Goal: Communication & Community: Answer question/provide support

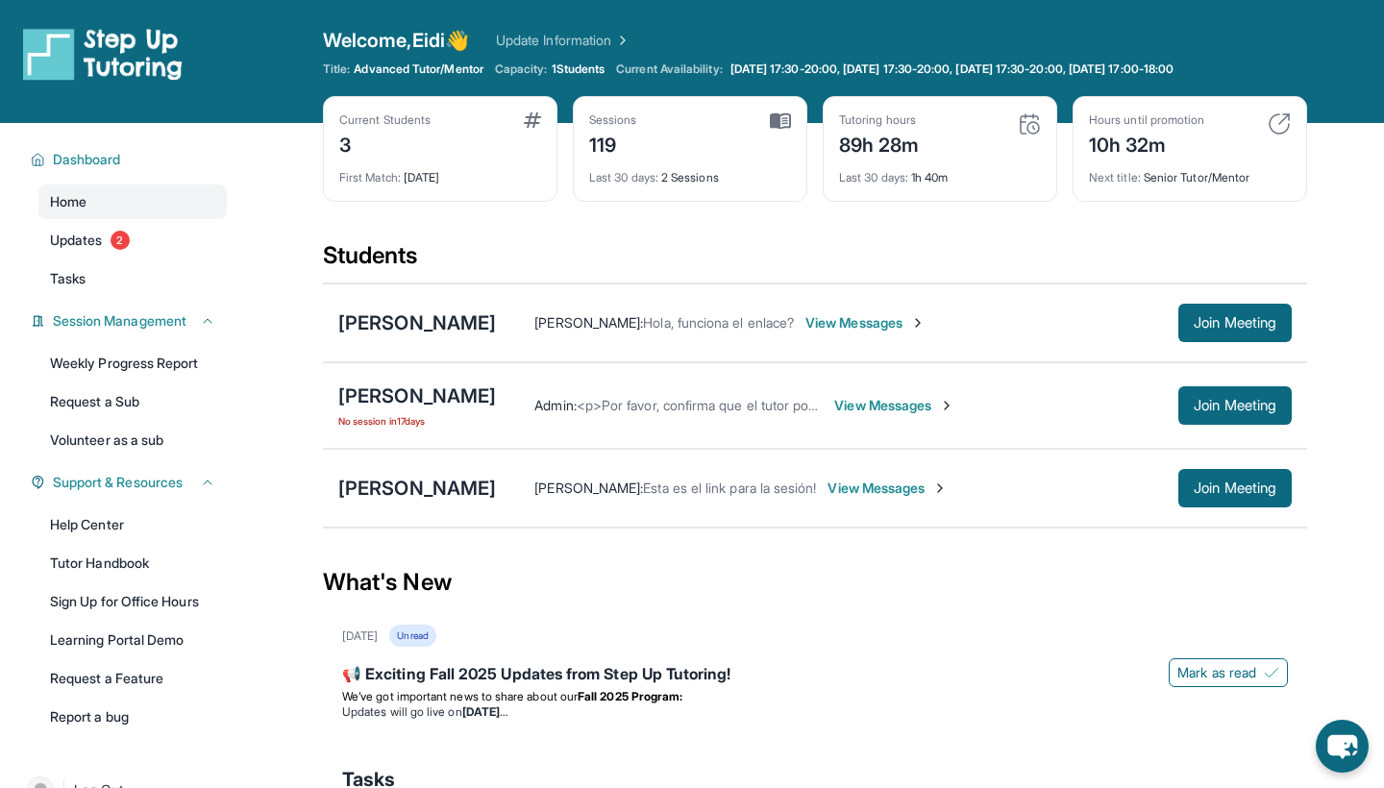
click at [420, 423] on span "No session [DATE]" at bounding box center [417, 420] width 158 height 15
click at [955, 404] on span "View Messages" at bounding box center [894, 405] width 120 height 19
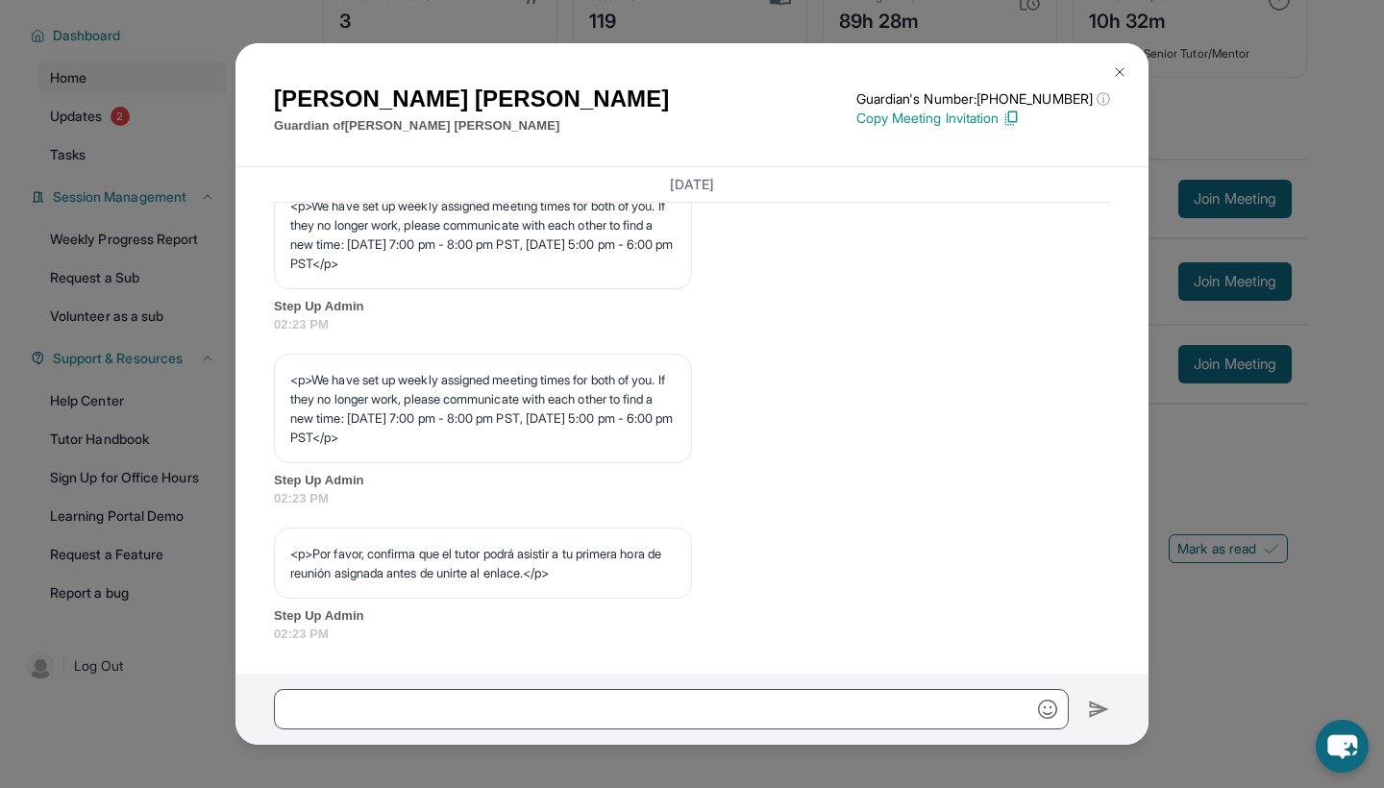
scroll to position [978, 0]
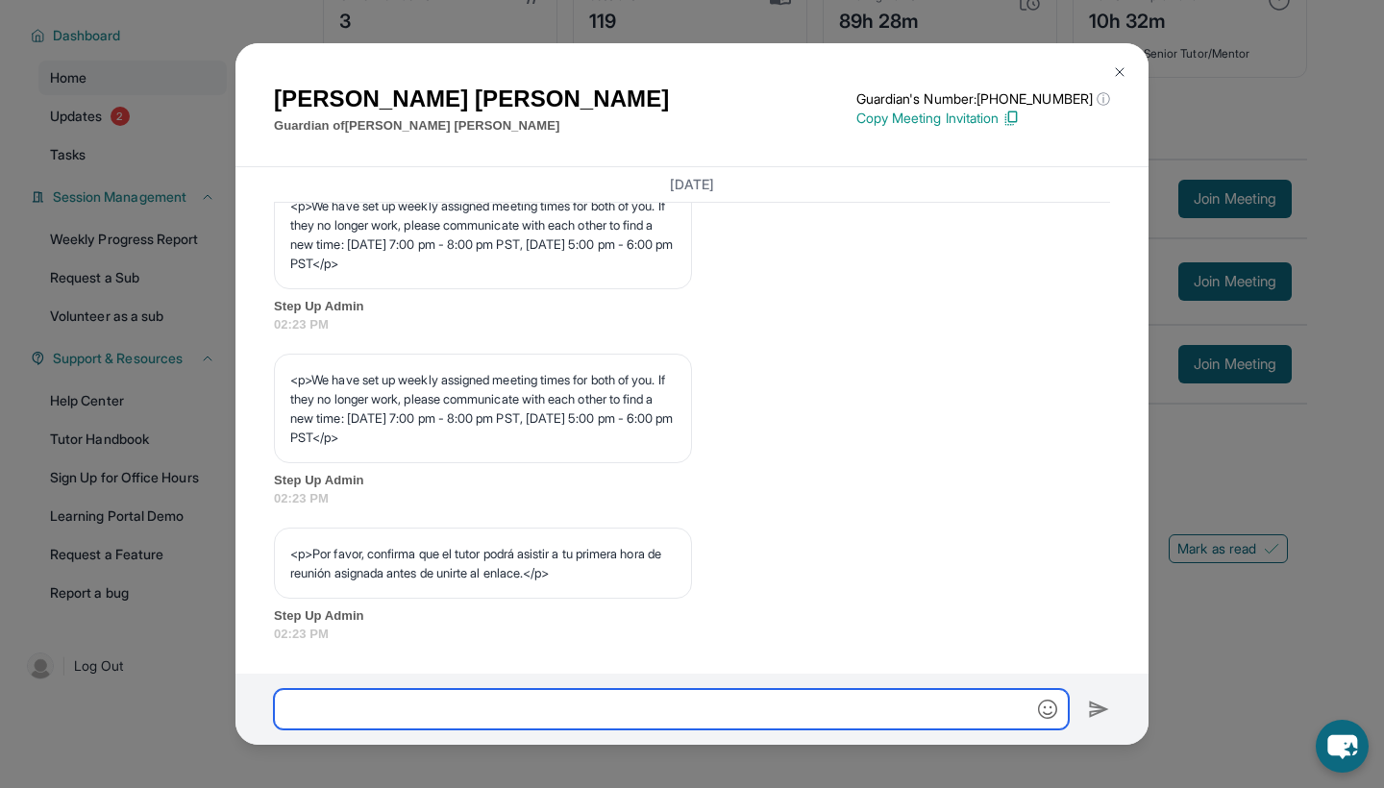
click at [412, 713] on input "text" at bounding box center [671, 709] width 795 height 40
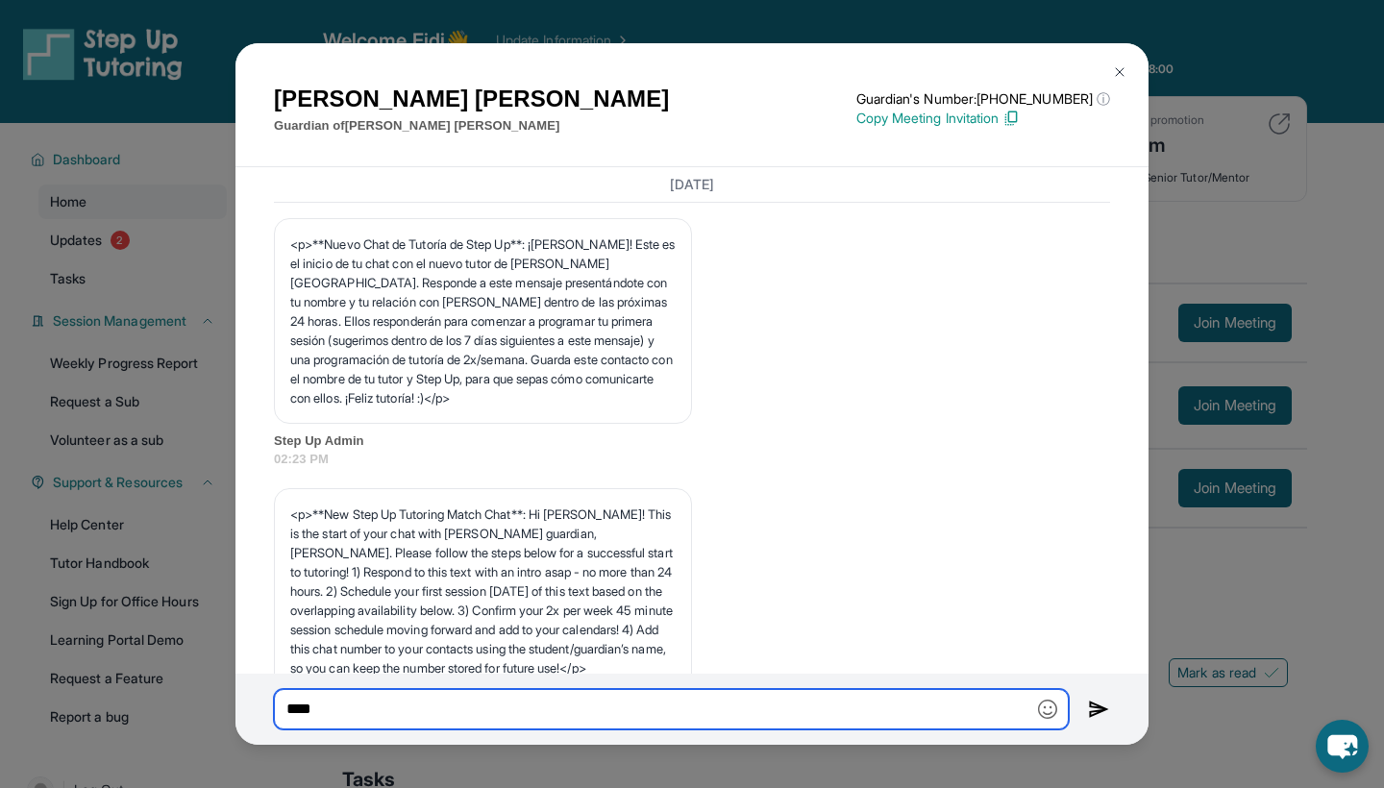
scroll to position [0, 0]
type input "****"
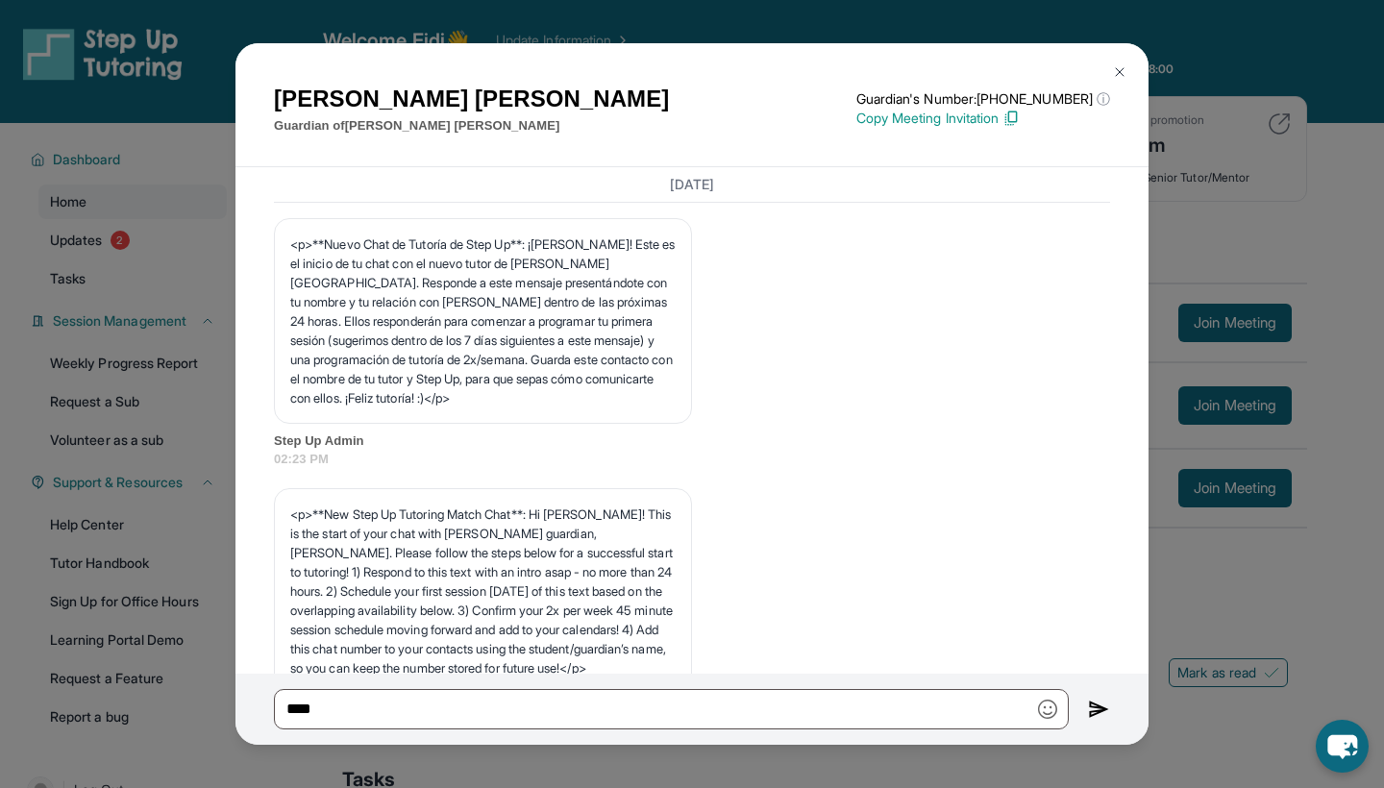
click at [1121, 71] on img at bounding box center [1119, 71] width 15 height 15
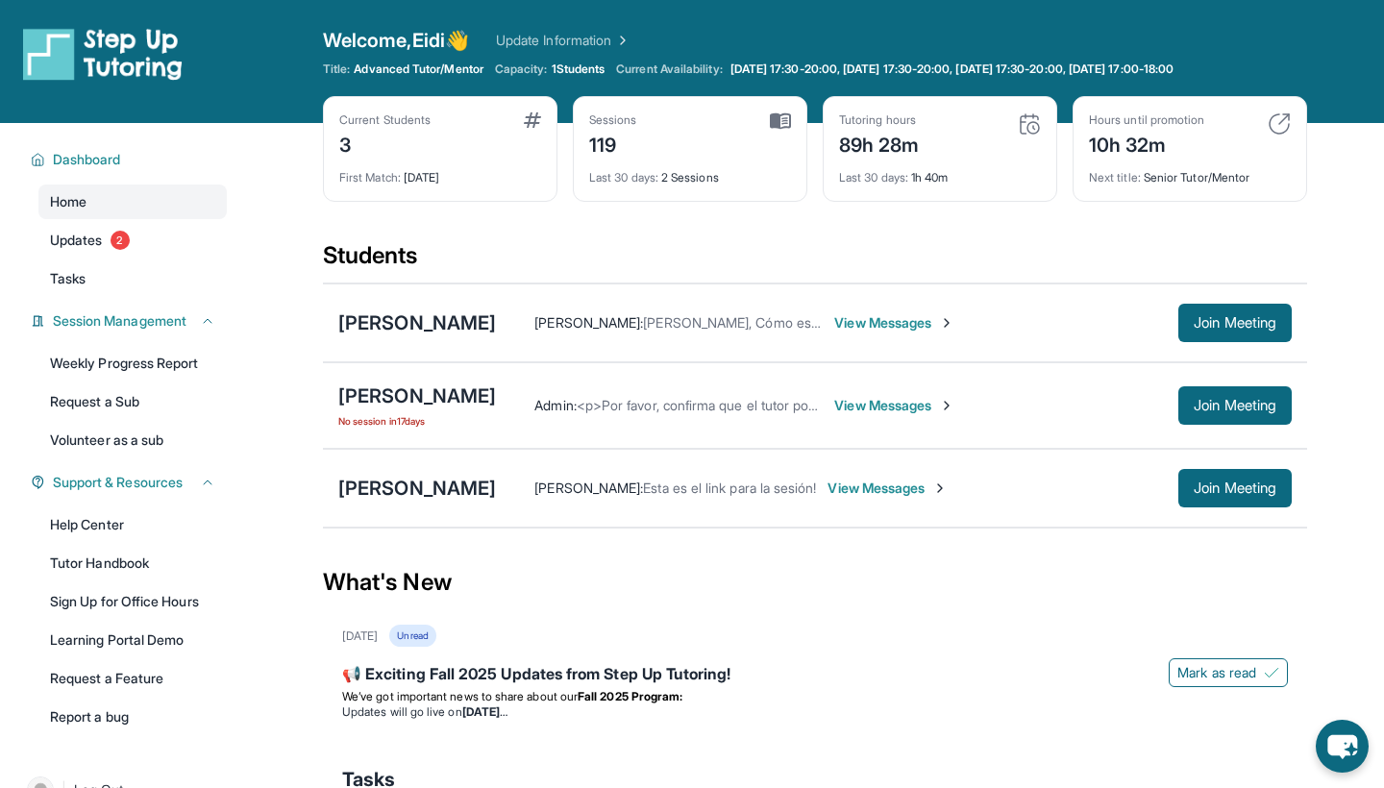
click at [1004, 395] on div "Admin : <p>Por favor, confirma que el tutor podrá asistir a tu primera hora de …" at bounding box center [894, 405] width 796 height 38
click at [955, 402] on span "View Messages" at bounding box center [894, 405] width 120 height 19
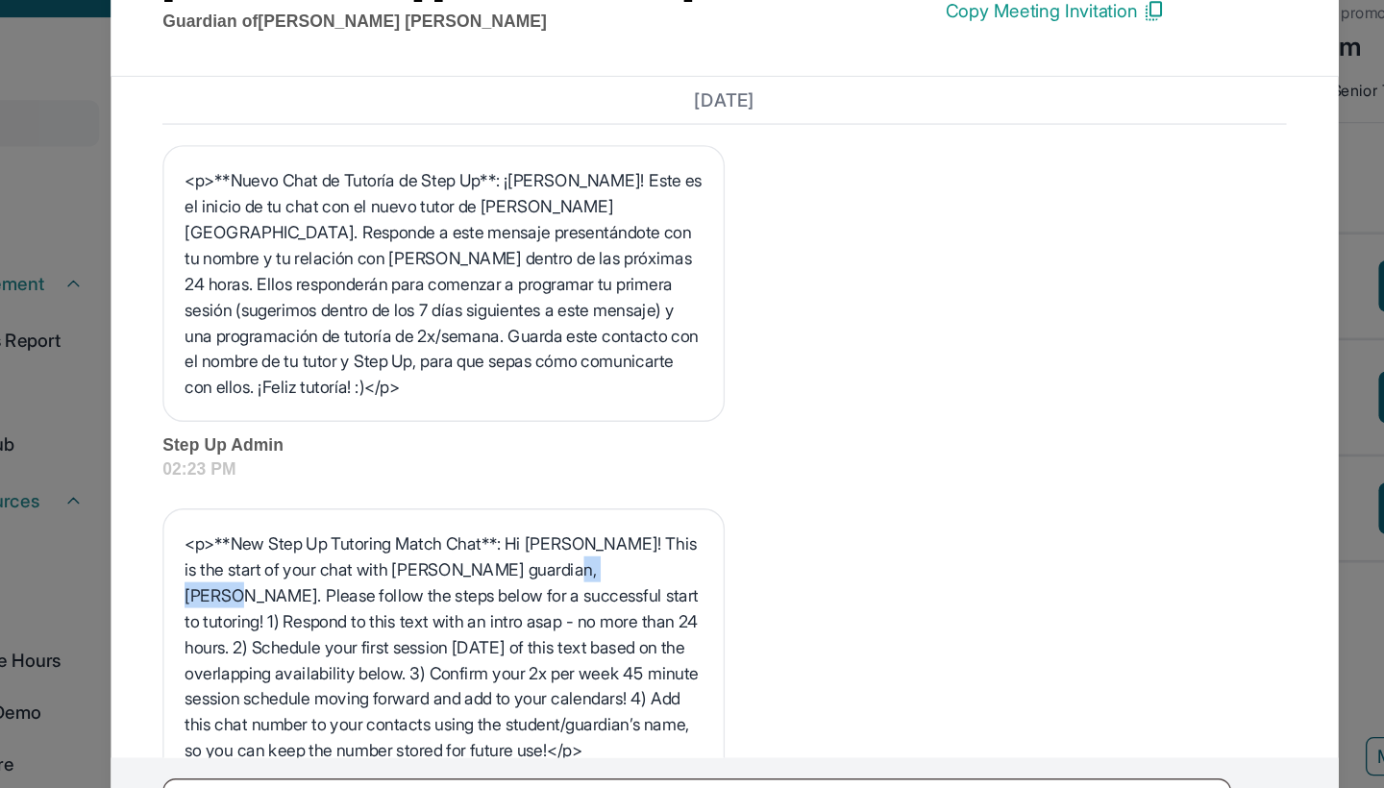
drag, startPoint x: 449, startPoint y: 420, endPoint x: 500, endPoint y: 422, distance: 51.0
click at [500, 505] on p "<p>**New Step Up Tutoring Match Chat**: Hi [PERSON_NAME]! This is the start of …" at bounding box center [483, 591] width 386 height 173
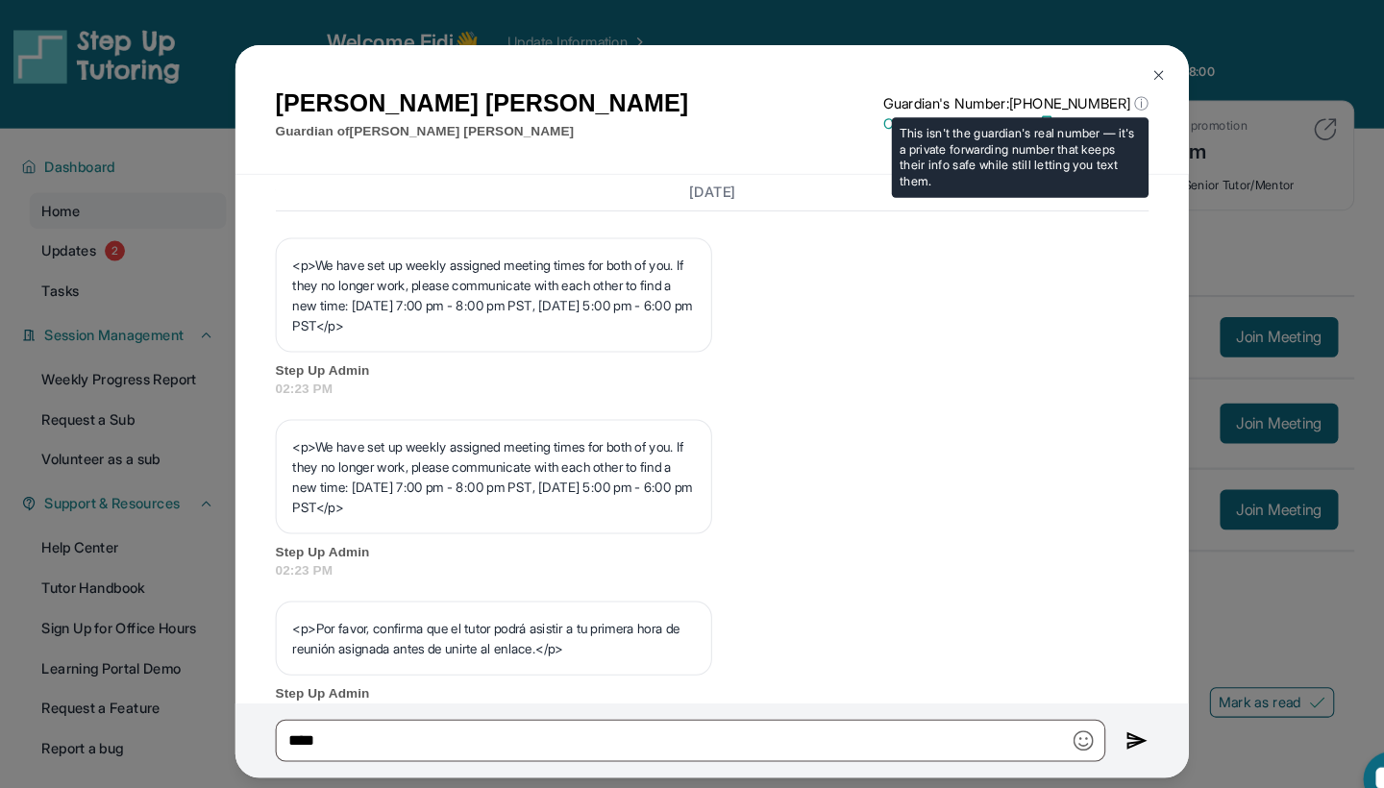
scroll to position [955, 0]
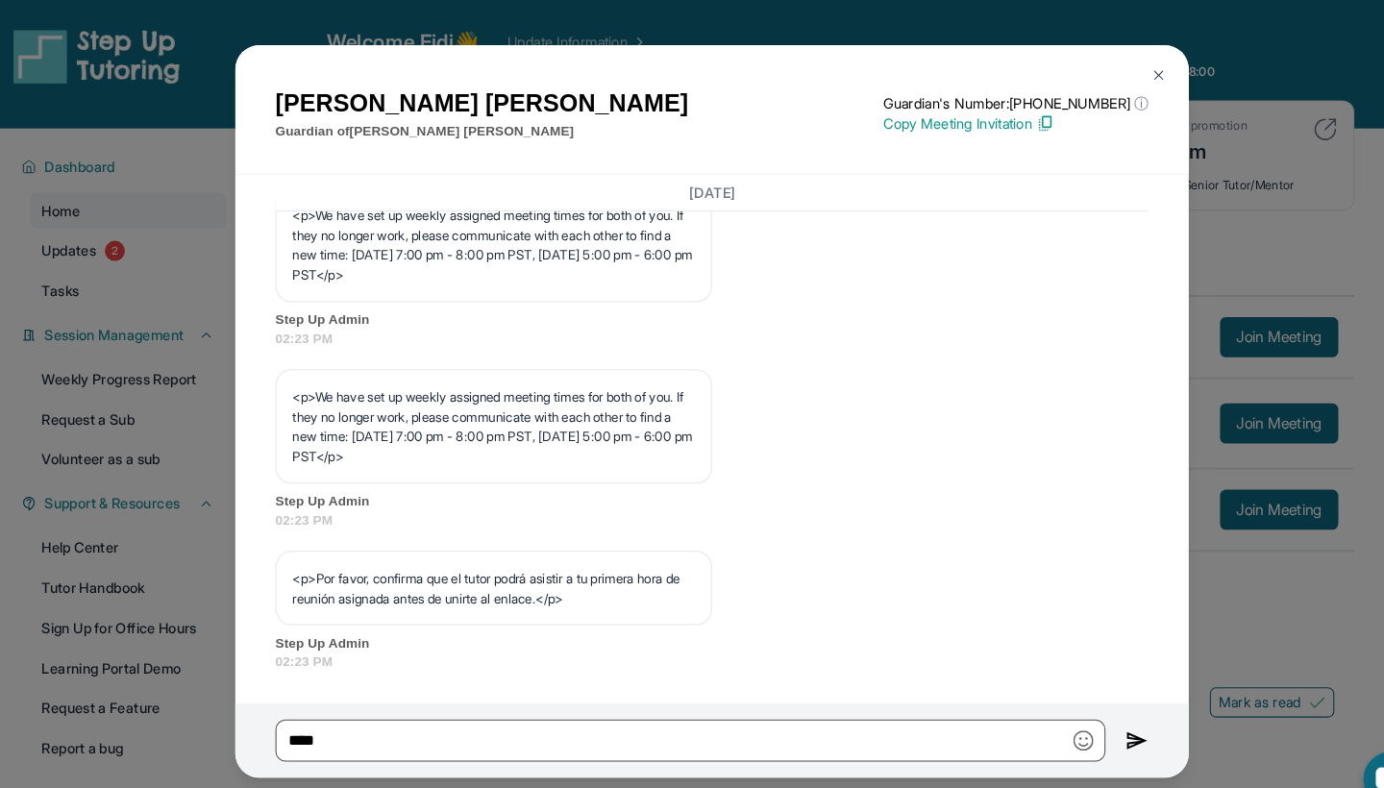
click at [1112, 71] on img at bounding box center [1119, 71] width 15 height 15
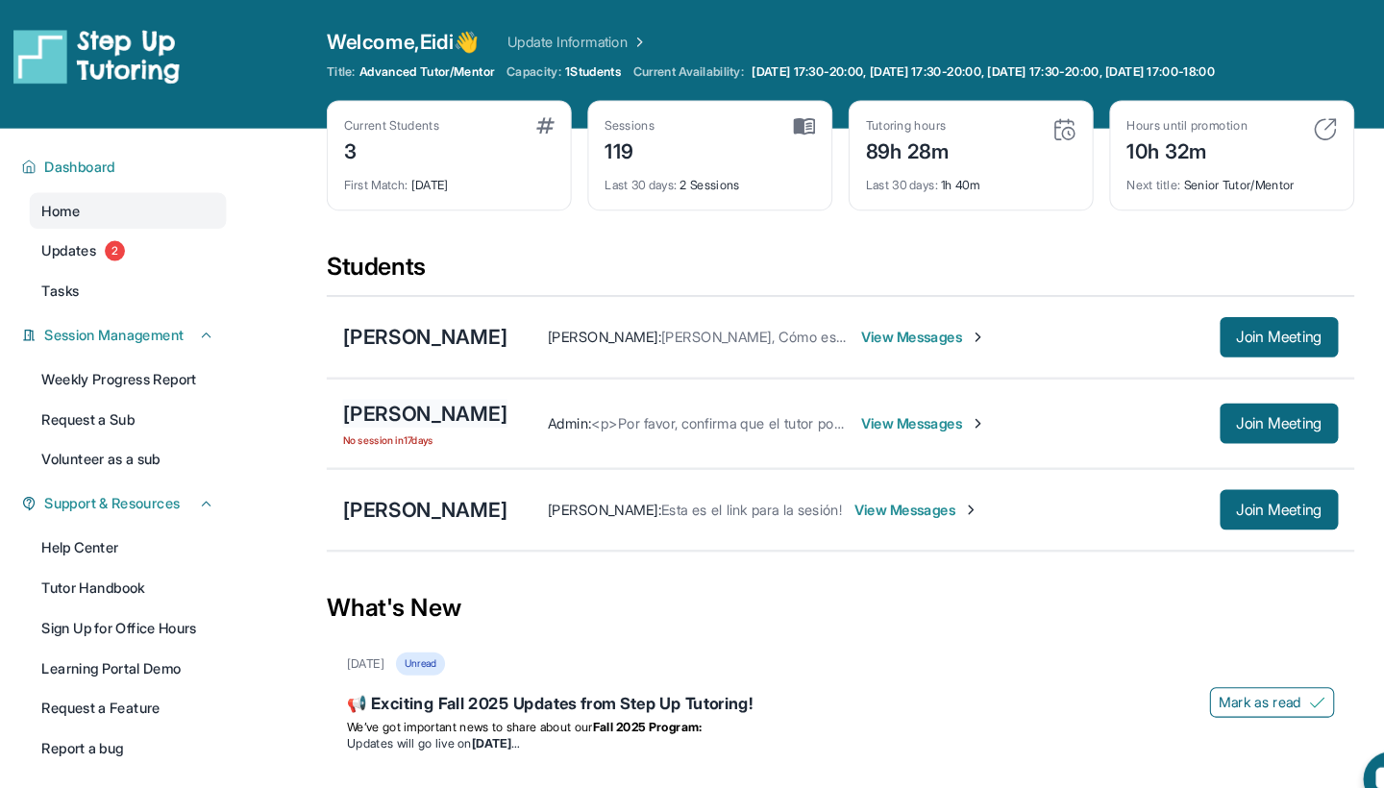
click at [408, 401] on div "[PERSON_NAME]" at bounding box center [417, 396] width 158 height 27
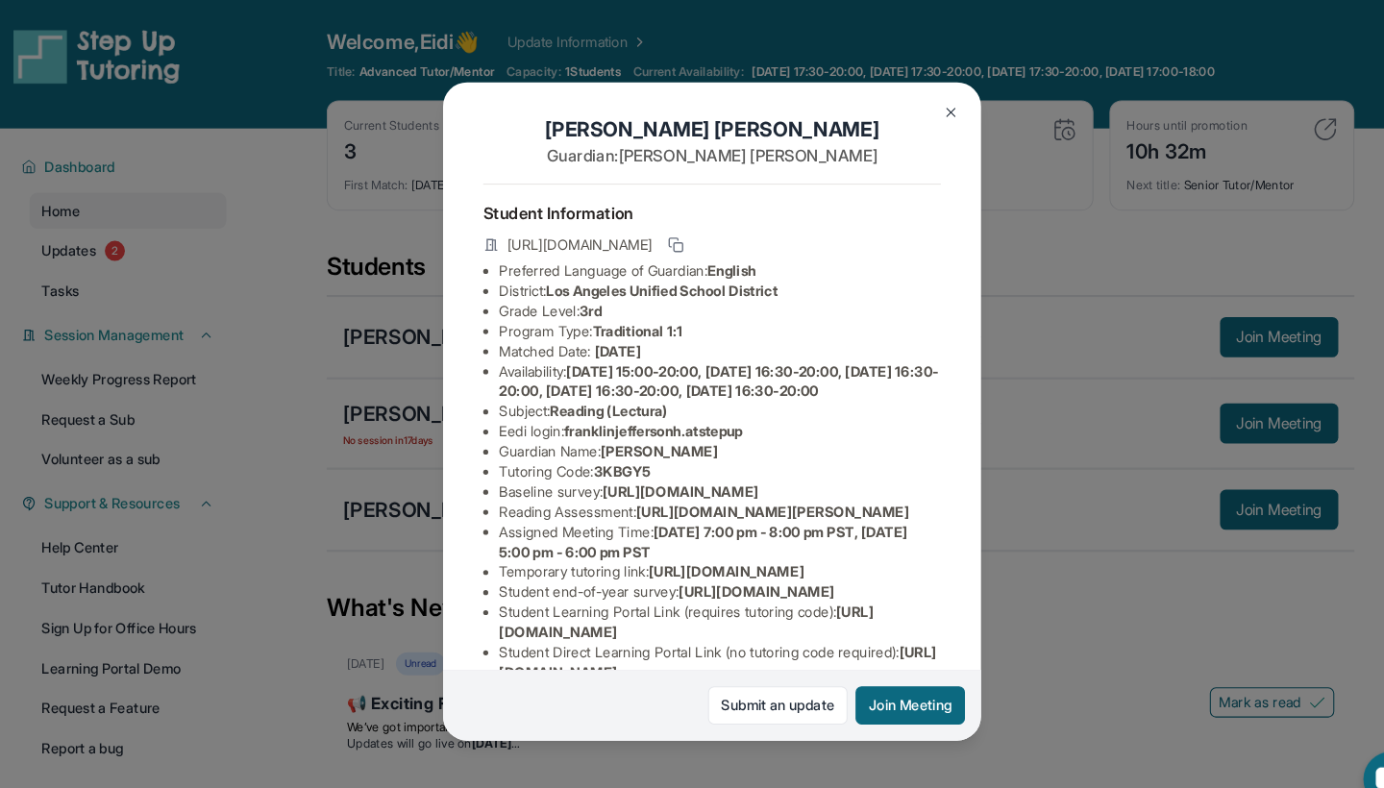
scroll to position [9, 1]
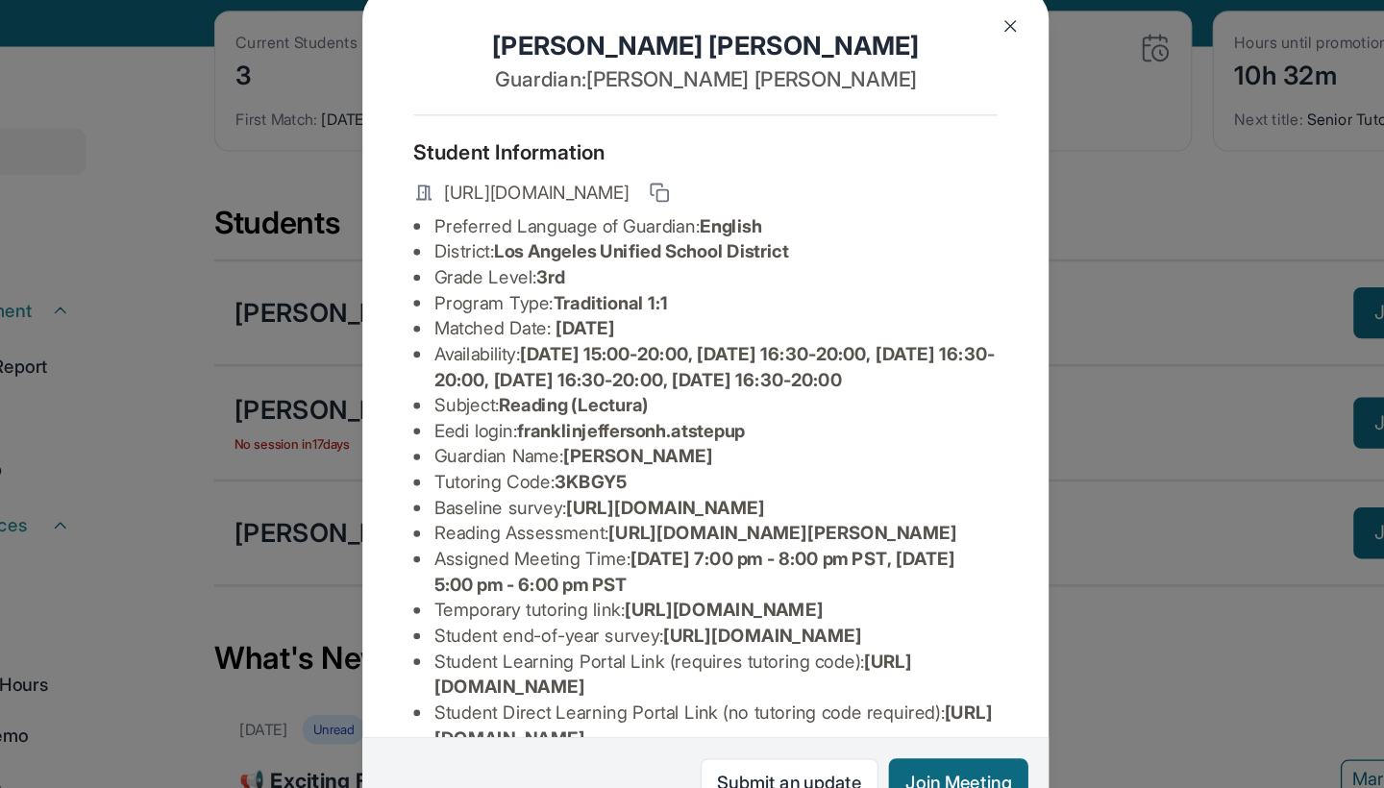
drag, startPoint x: 399, startPoint y: 262, endPoint x: 395, endPoint y: 309, distance: 46.3
click at [488, 344] on li "Availability: [DATE] 15:00-20:00, [DATE] 16:30-20:00, [DATE] 16:30-20:00, [DATE…" at bounding box center [699, 363] width 423 height 38
copy li "[DATE] 15:00-20:00, [DATE] 16:30-20:00, [DATE] 16:30-20:00, [DATE] 16:30-20:00,…"
click at [913, 100] on img at bounding box center [920, 107] width 15 height 15
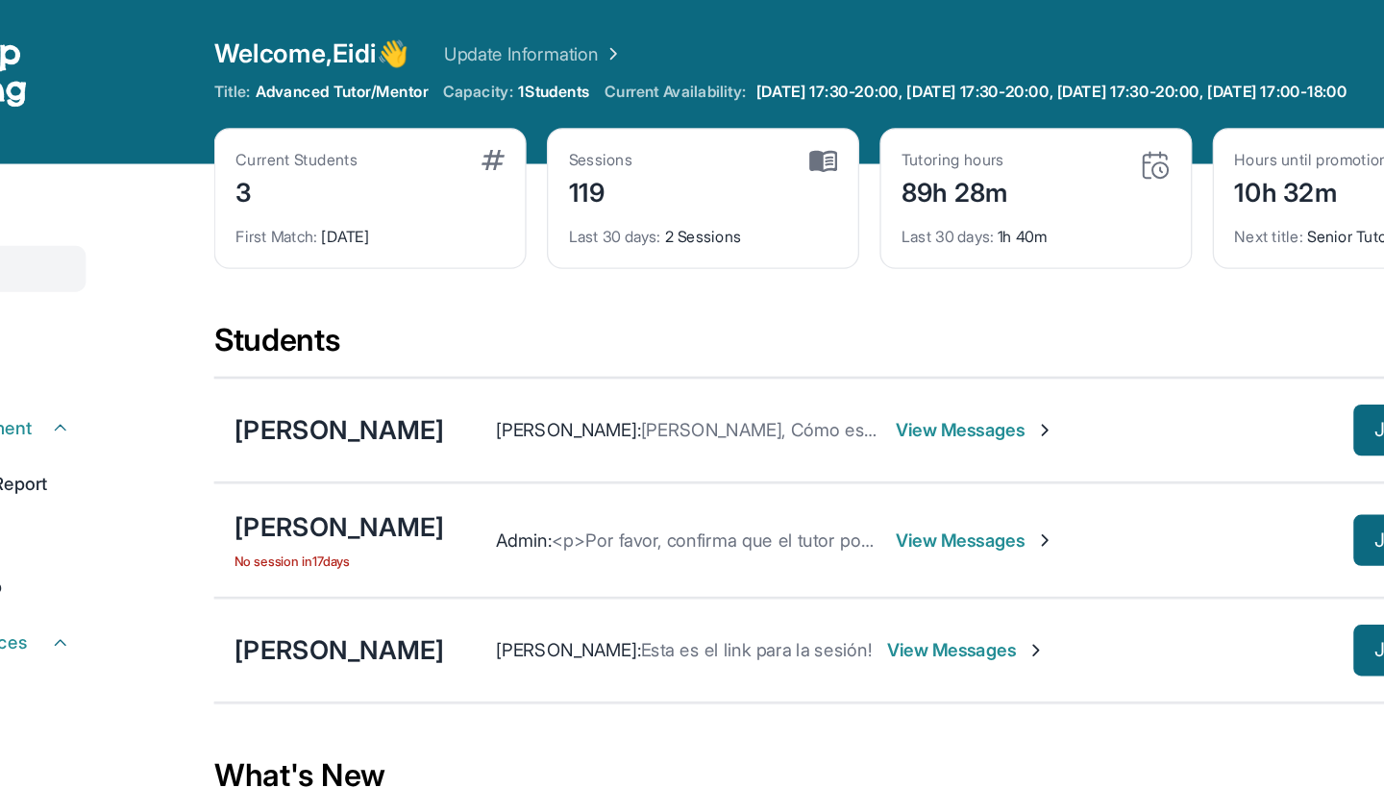
scroll to position [0, 0]
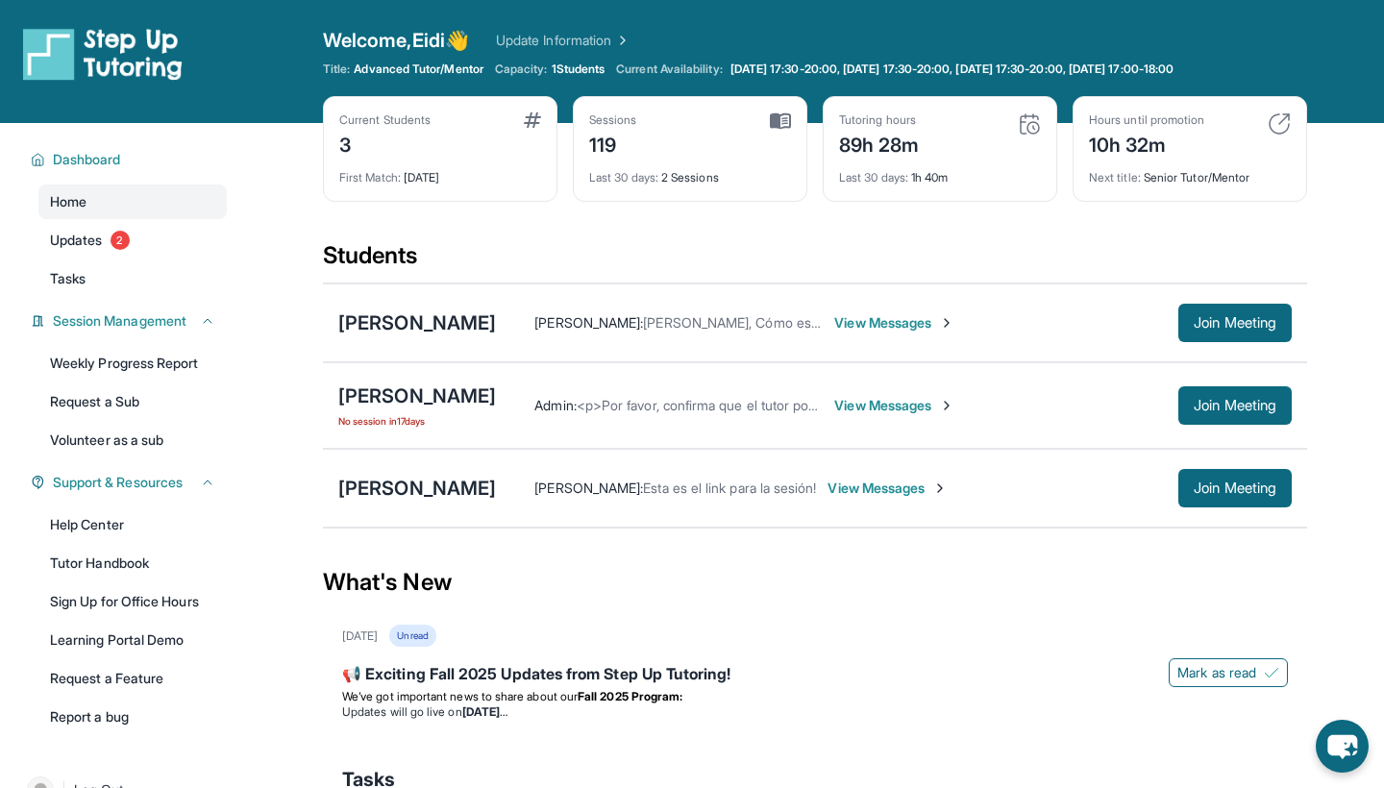
drag, startPoint x: 742, startPoint y: 66, endPoint x: 1278, endPoint y: 66, distance: 535.5
click at [1278, 66] on div "Title: Advanced Tutor/Mentor Capacity: 1 Students Current Availability: [DATE] …" at bounding box center [815, 69] width 984 height 15
copy div "[DATE] 17:30-20:00, [DATE] 17:30-20:00, [DATE] 17:30-20:00, [DATE] 17:00-18:00"
click at [955, 406] on span "View Messages" at bounding box center [894, 405] width 120 height 19
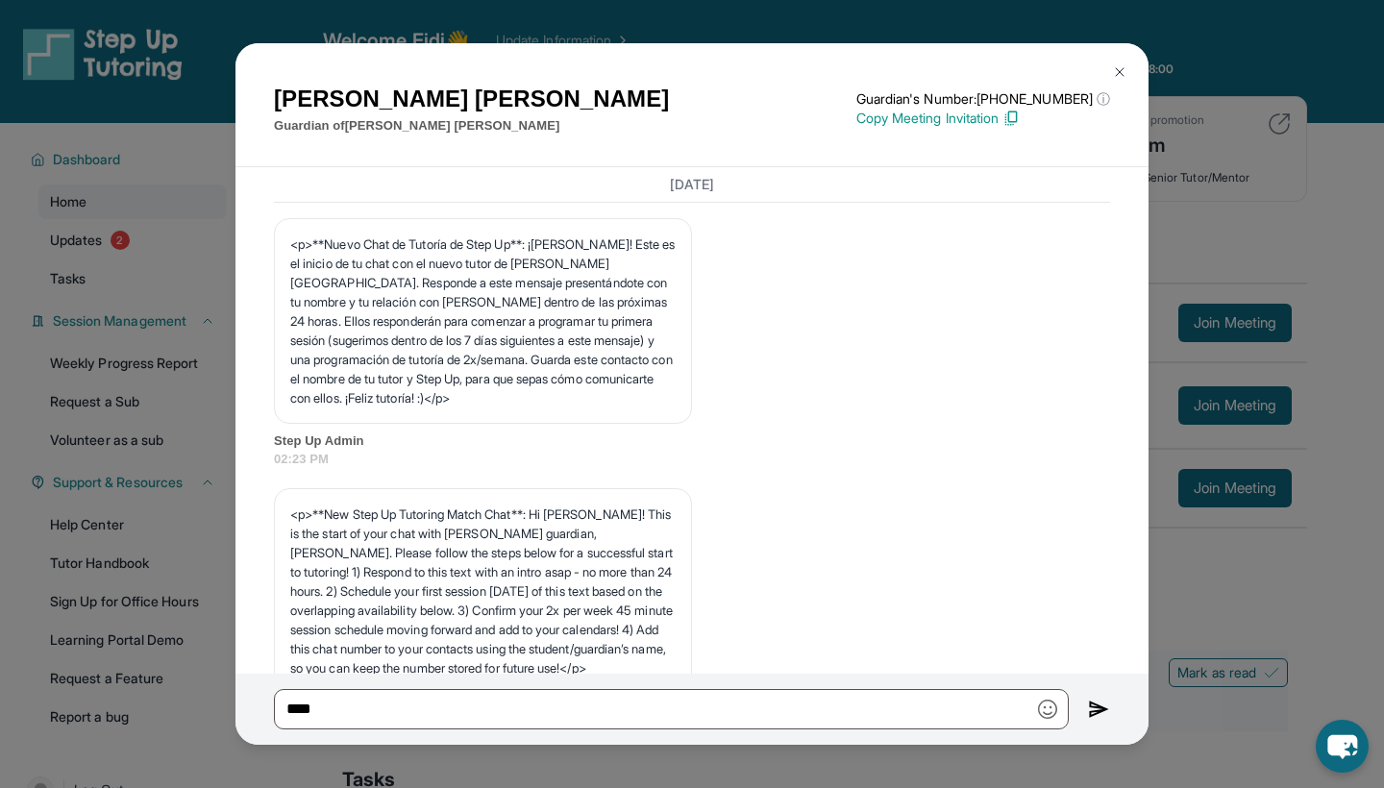
scroll to position [978, 0]
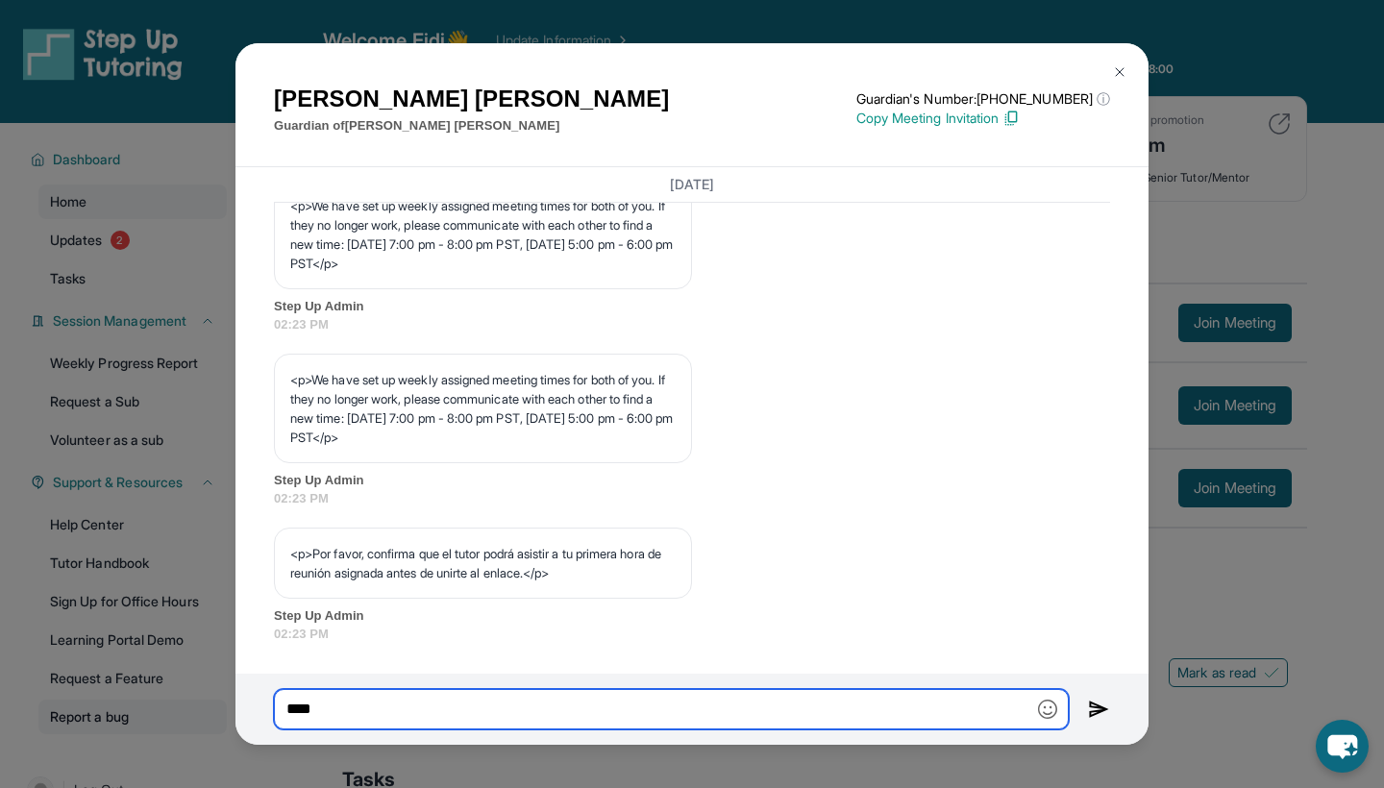
drag, startPoint x: 371, startPoint y: 712, endPoint x: 223, endPoint y: 707, distance: 148.2
click at [226, 711] on div "[PERSON_NAME] Guardian of [PERSON_NAME] Guardian's Number: [PHONE_NUMBER] ⓘ Thi…" at bounding box center [692, 394] width 1384 height 788
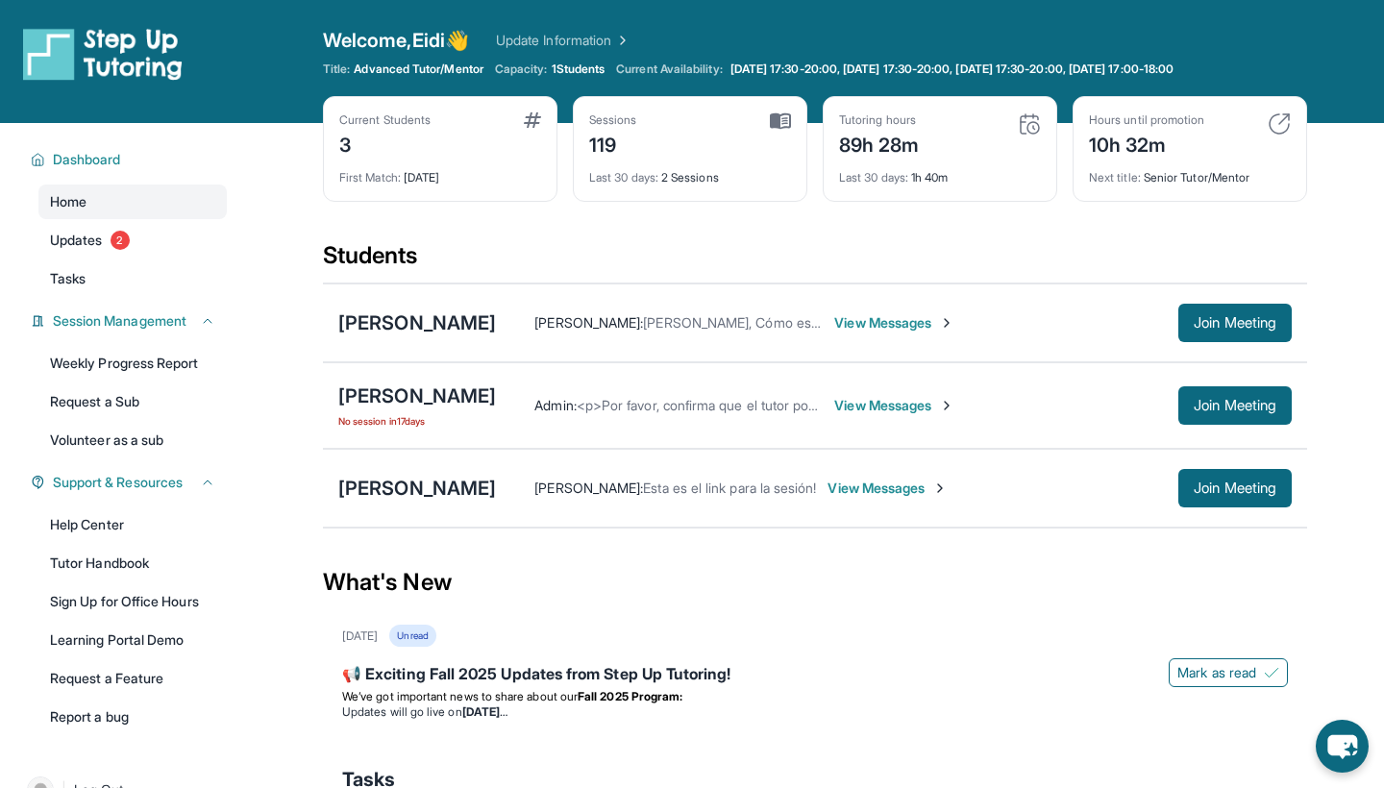
click at [995, 395] on div "Admin : <p>Por favor, confirma que el tutor podrá asistir a tu primera hora de …" at bounding box center [894, 405] width 796 height 38
click at [955, 409] on span "View Messages" at bounding box center [894, 405] width 120 height 19
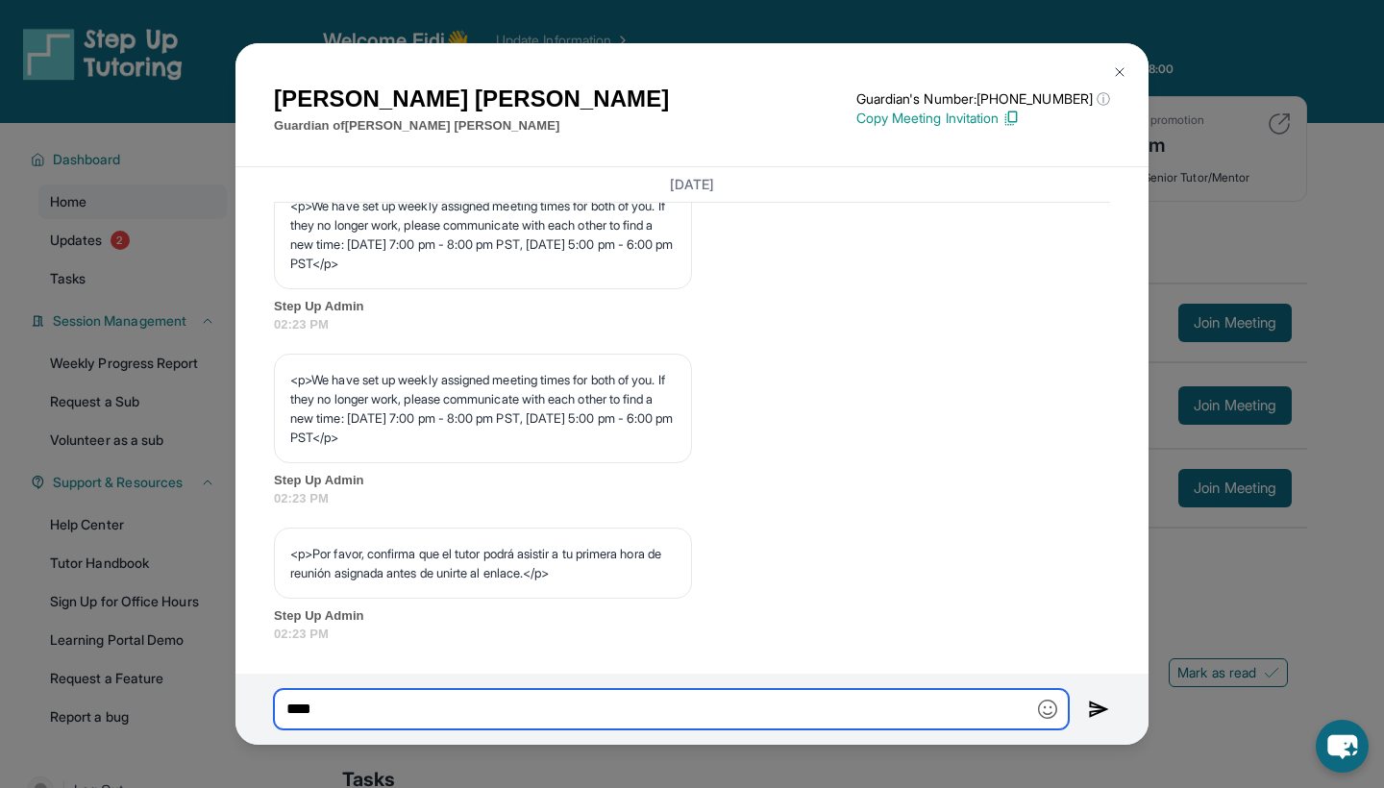
drag, startPoint x: 330, startPoint y: 710, endPoint x: 261, endPoint y: 709, distance: 69.2
click at [261, 710] on div "****" at bounding box center [692, 709] width 913 height 71
paste input "**********"
type input "**********"
